Goal: Browse casually: Explore the website without a specific task or goal

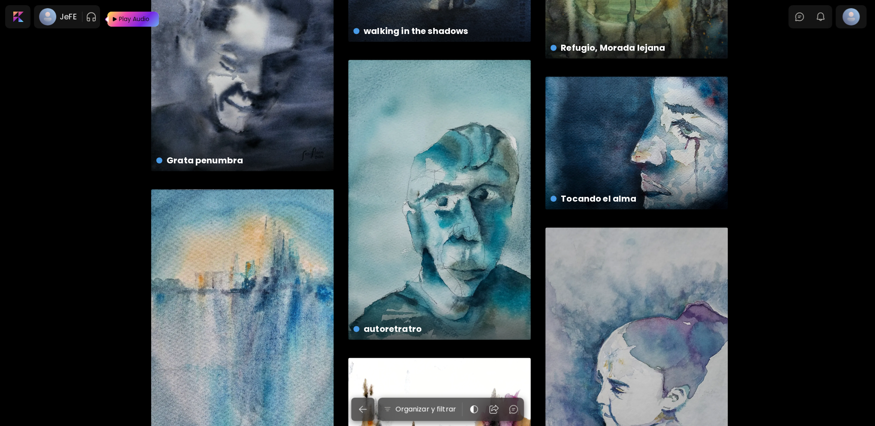
scroll to position [601, 0]
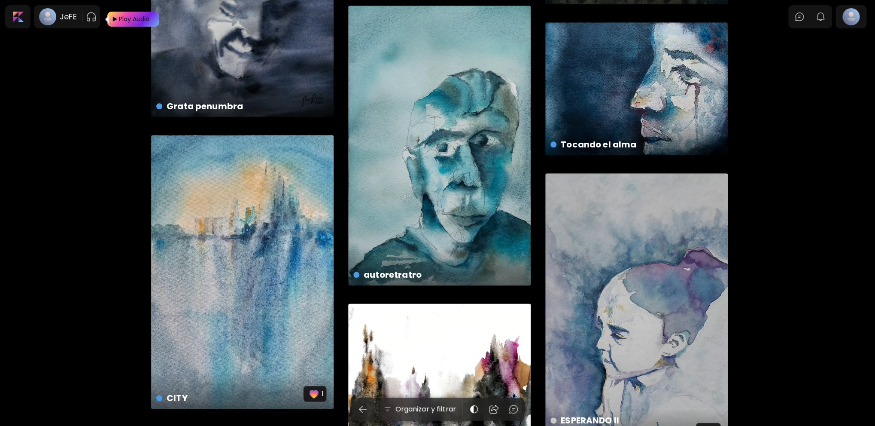
click at [628, 274] on div "ESPERANDO II disponible | 14.8 x 21 cm 2" at bounding box center [637, 309] width 183 height 272
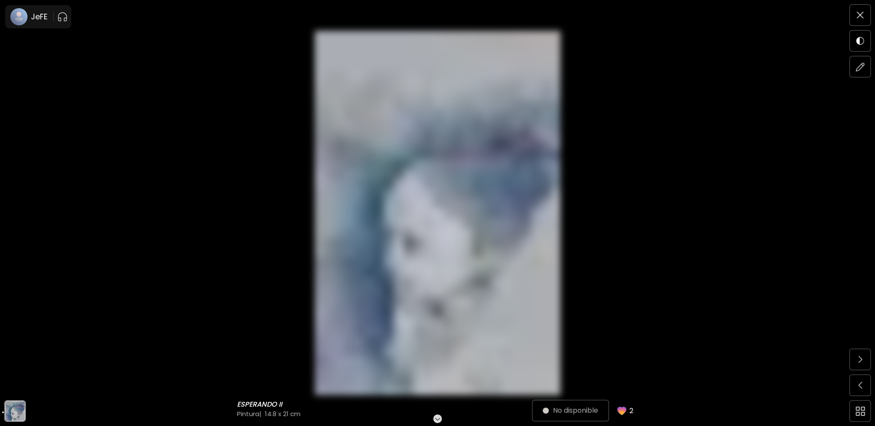
scroll to position [43, 0]
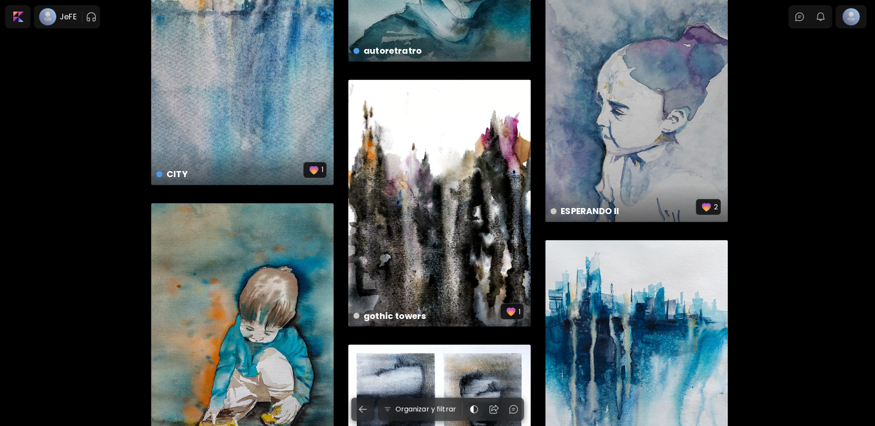
scroll to position [988, 0]
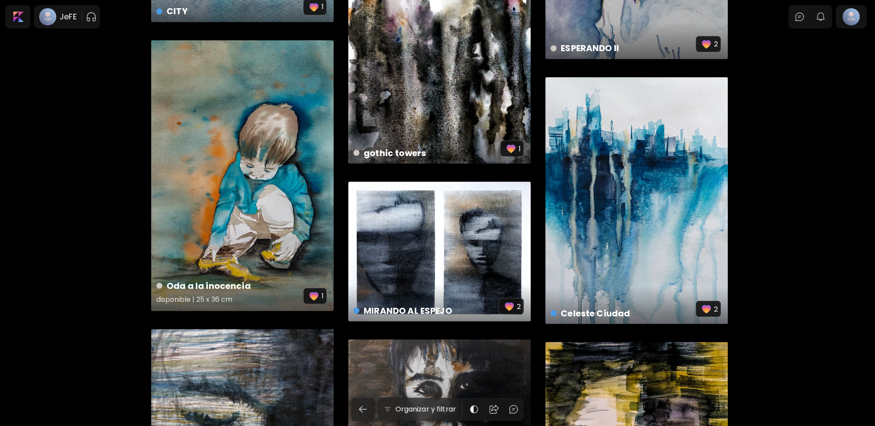
click at [288, 180] on div "Oda a la inocencia disponible | 25 x 36 cm 1" at bounding box center [242, 175] width 183 height 271
